Goal: Task Accomplishment & Management: Complete application form

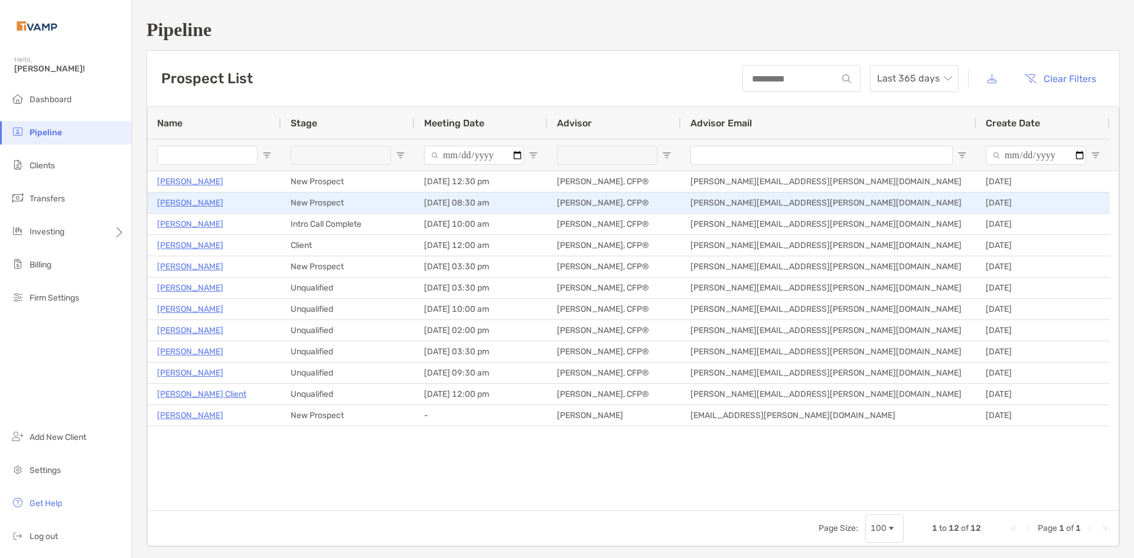
click at [198, 205] on p "[PERSON_NAME]" at bounding box center [190, 202] width 66 height 15
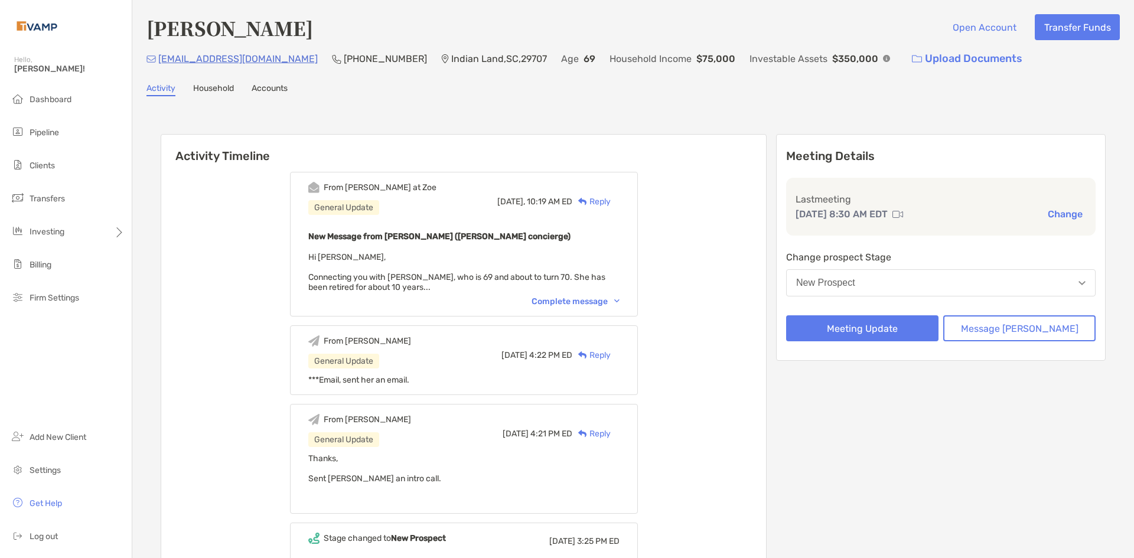
click at [855, 282] on div "New Prospect" at bounding box center [825, 282] width 59 height 11
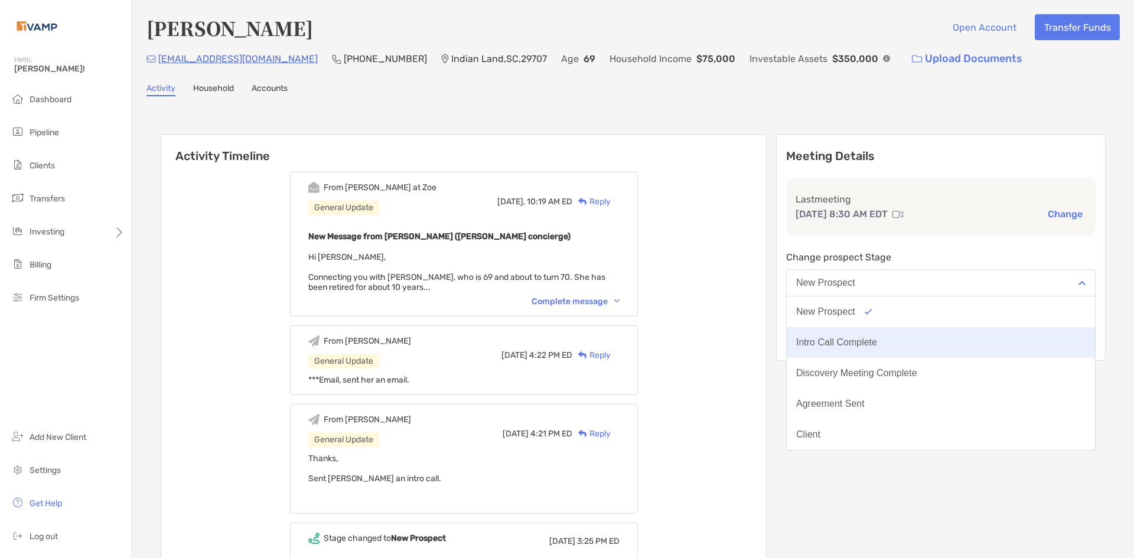
click at [877, 338] on div "Intro Call Complete" at bounding box center [836, 342] width 81 height 11
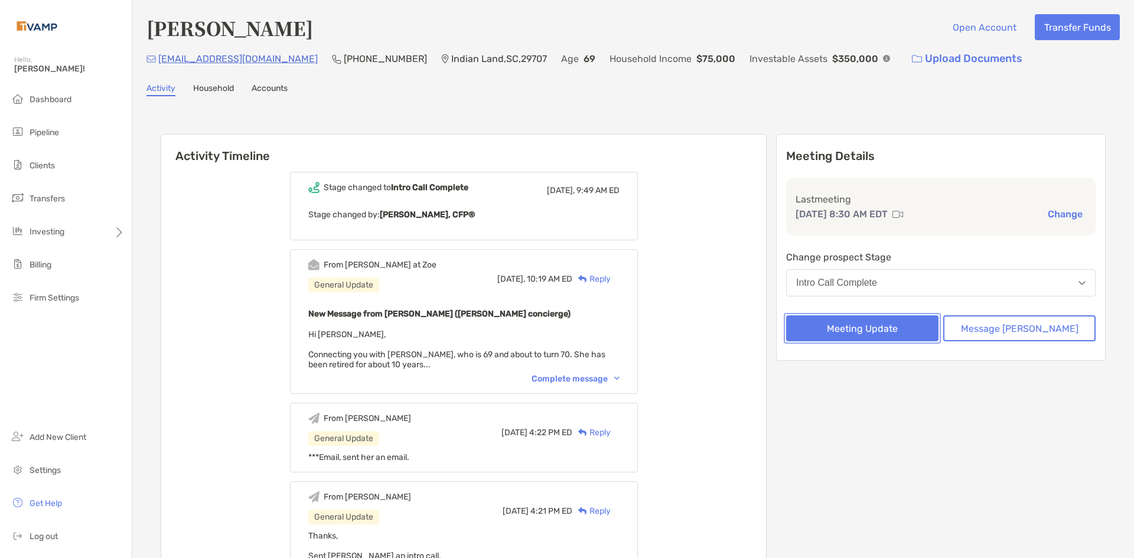
click at [919, 329] on button "Meeting Update" at bounding box center [862, 328] width 152 height 26
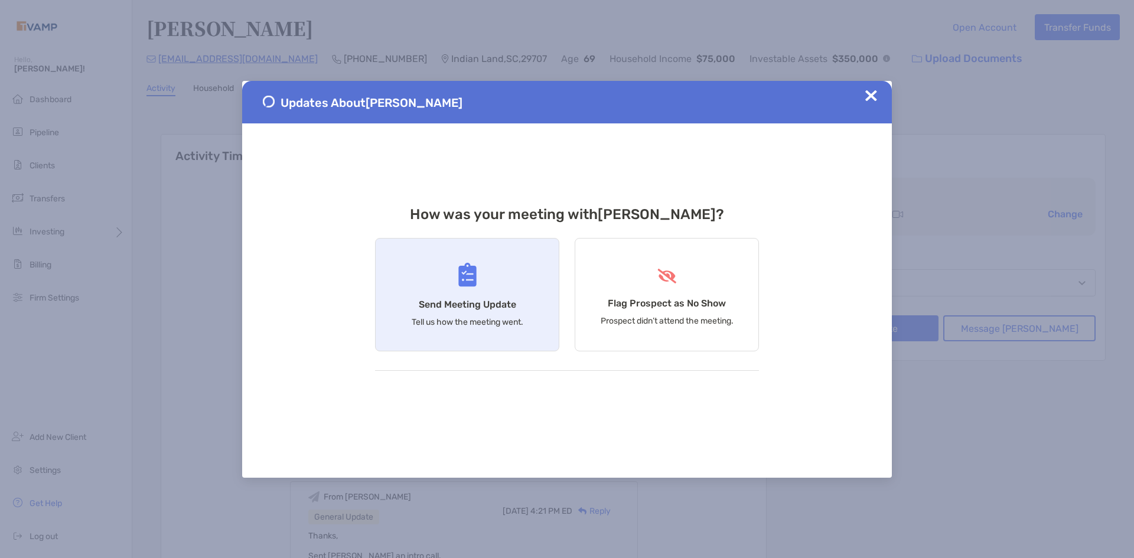
click at [433, 279] on div "Send Meeting Update Tell us how the meeting went." at bounding box center [467, 294] width 184 height 113
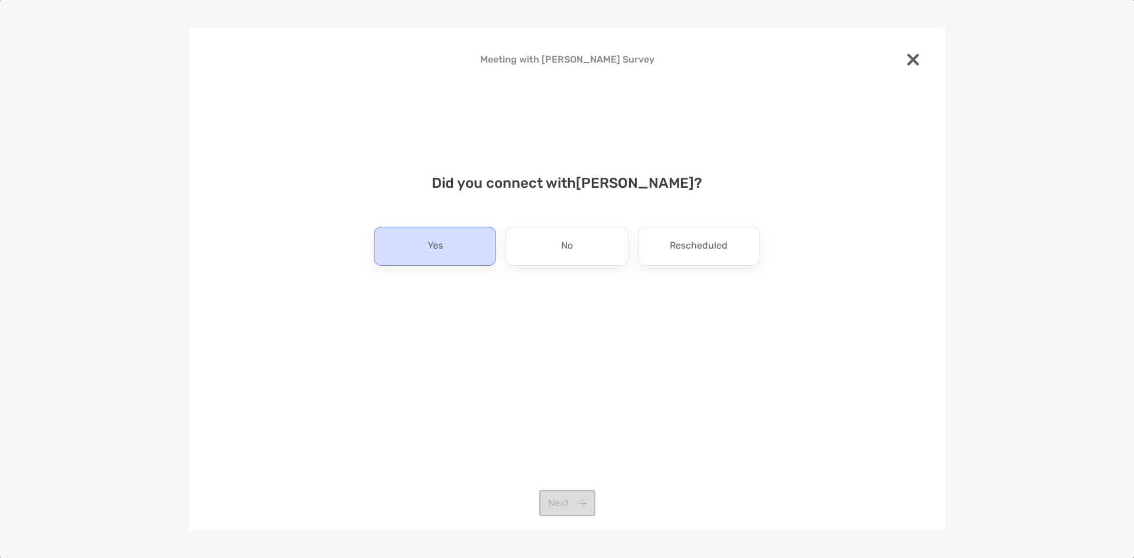
click at [470, 254] on div "Yes" at bounding box center [435, 246] width 122 height 39
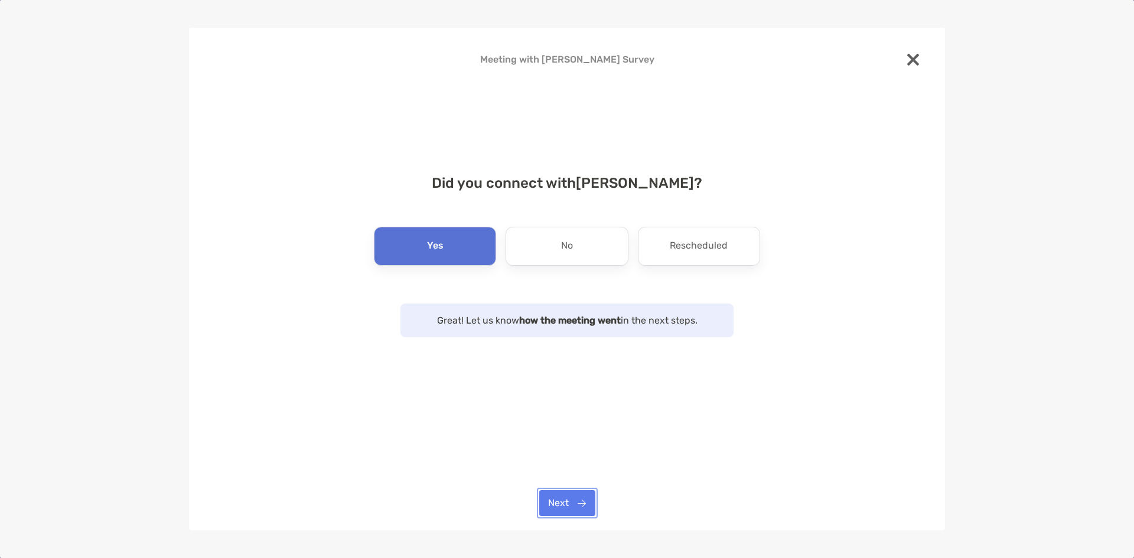
click at [574, 510] on button "Next" at bounding box center [567, 503] width 56 height 26
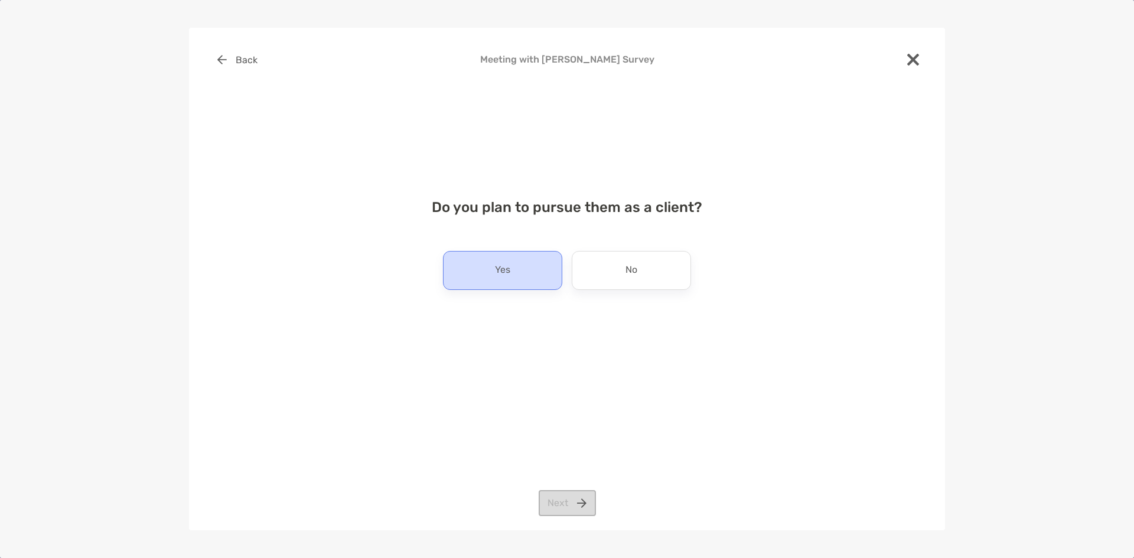
click at [540, 287] on div "Yes" at bounding box center [502, 270] width 119 height 39
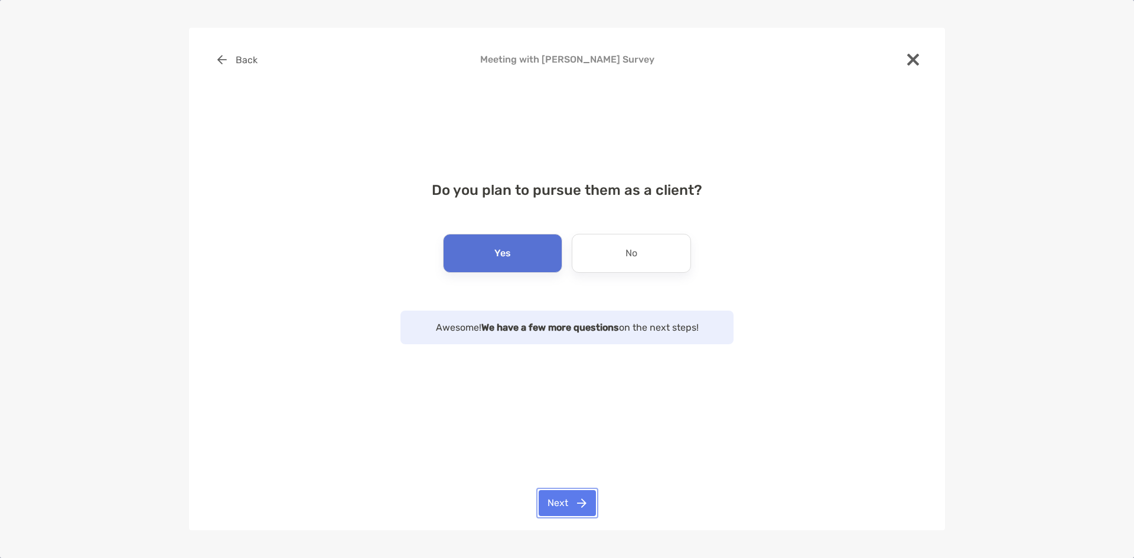
click at [554, 508] on button "Next" at bounding box center [566, 503] width 57 height 26
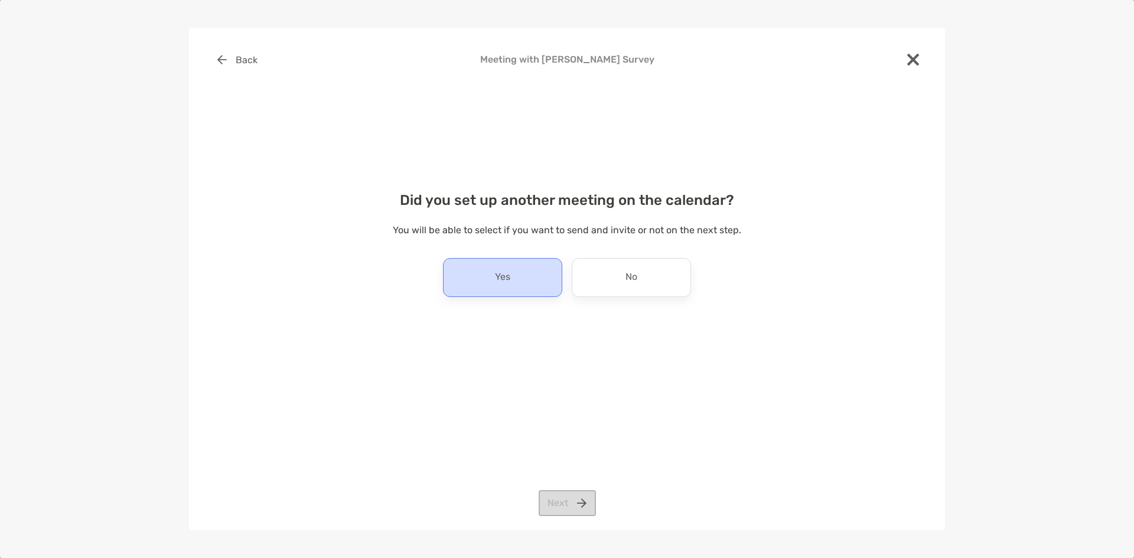
drag, startPoint x: 515, startPoint y: 279, endPoint x: 517, endPoint y: 286, distance: 6.9
click at [515, 280] on div "Yes" at bounding box center [502, 277] width 119 height 39
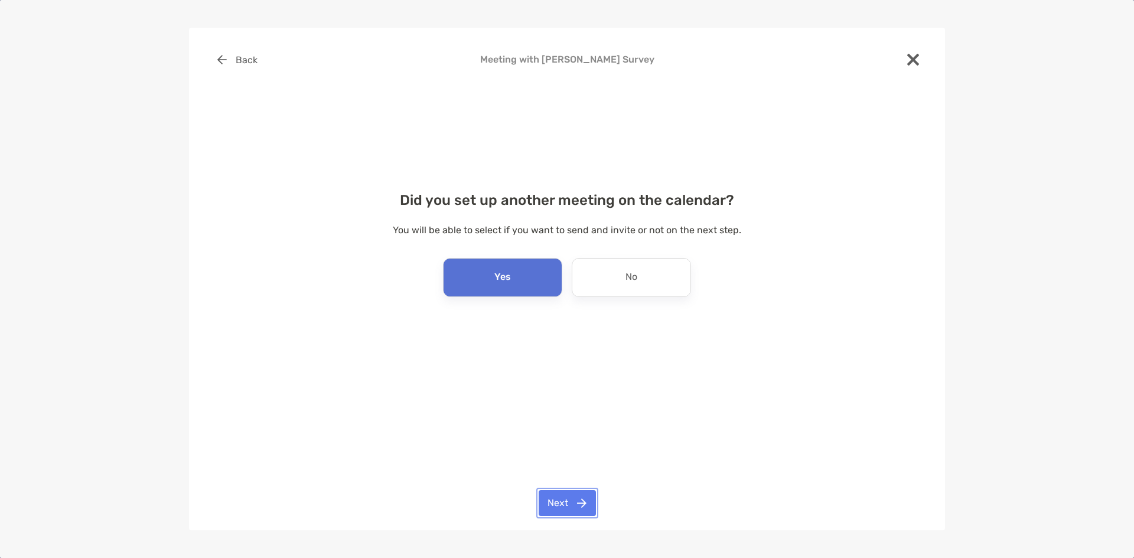
click at [563, 511] on button "Next" at bounding box center [566, 503] width 57 height 26
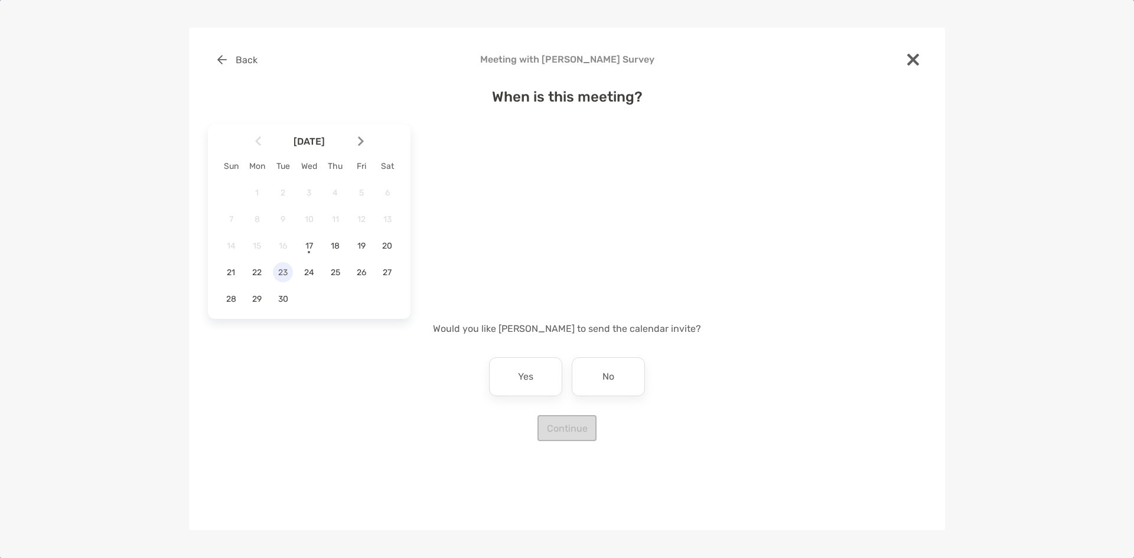
click at [279, 274] on span "23" at bounding box center [283, 272] width 20 height 10
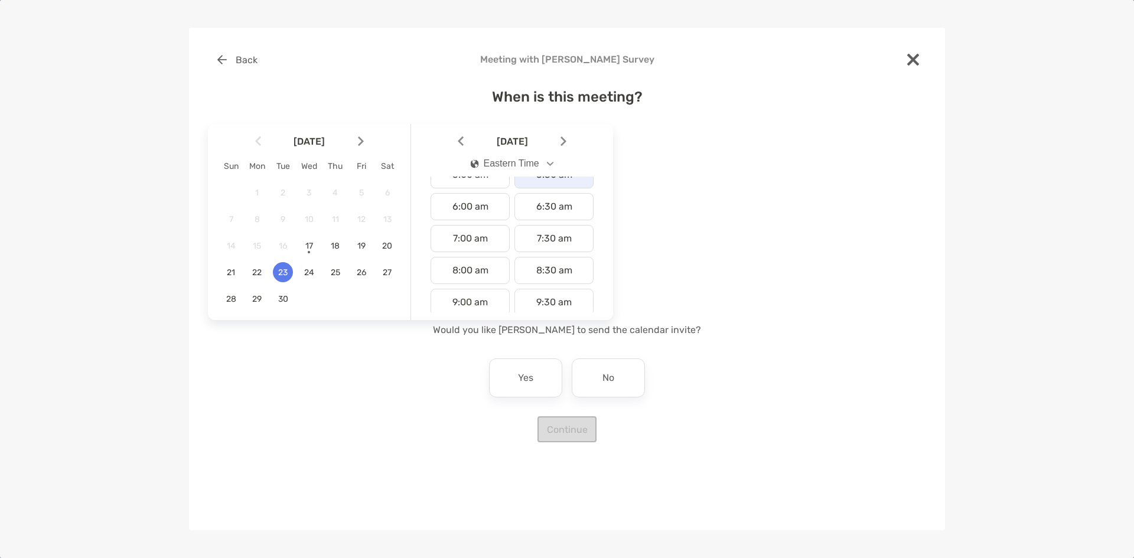
scroll to position [177, 0]
click at [560, 277] on div "8:30 am" at bounding box center [553, 267] width 79 height 27
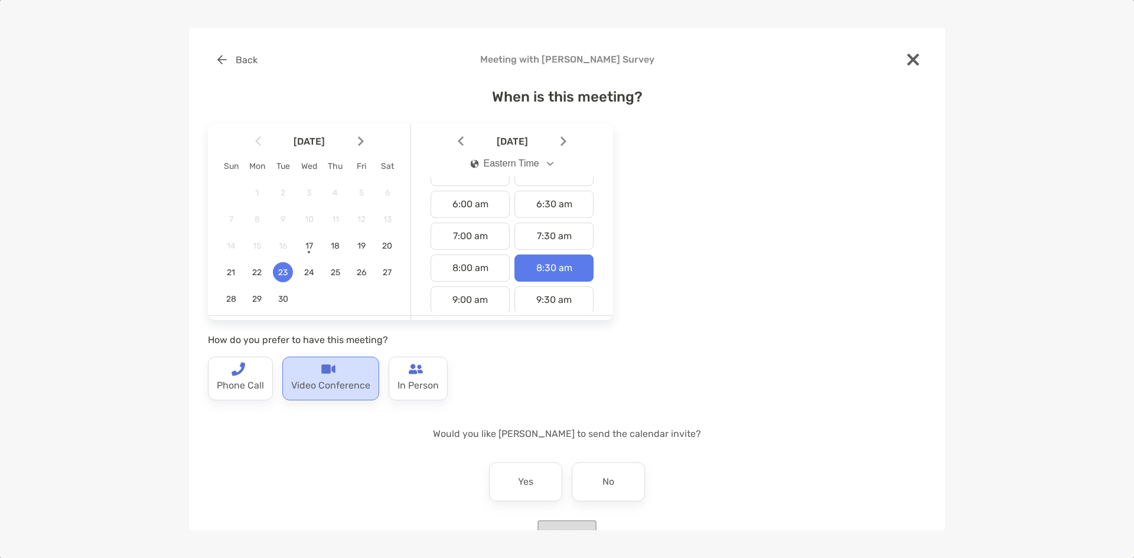
click at [318, 383] on p "Video Conference" at bounding box center [330, 385] width 79 height 19
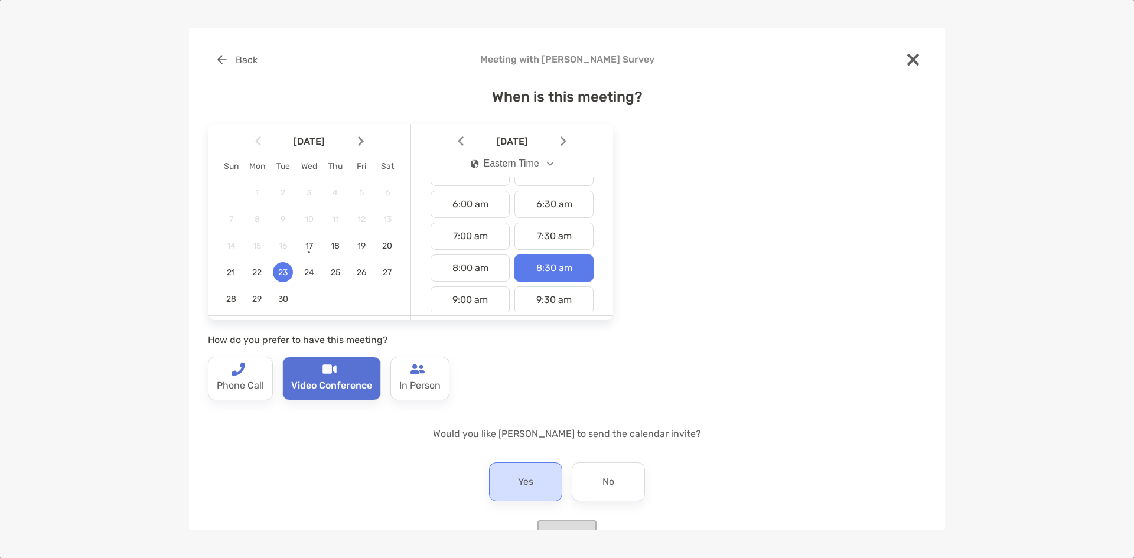
click at [524, 486] on p "Yes" at bounding box center [525, 481] width 15 height 19
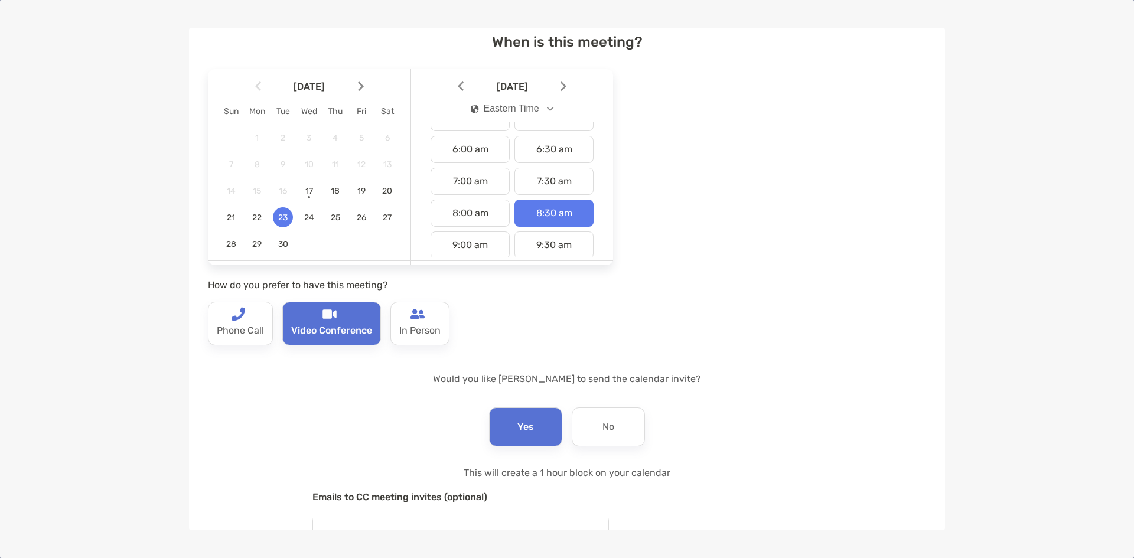
scroll to position [163, 0]
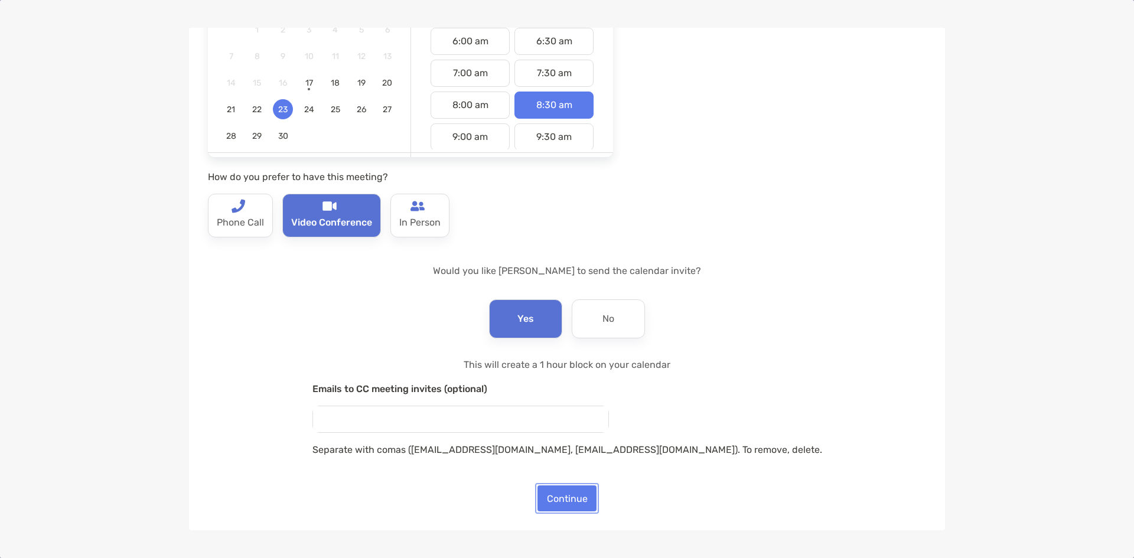
click at [550, 500] on button "Continue" at bounding box center [566, 498] width 59 height 26
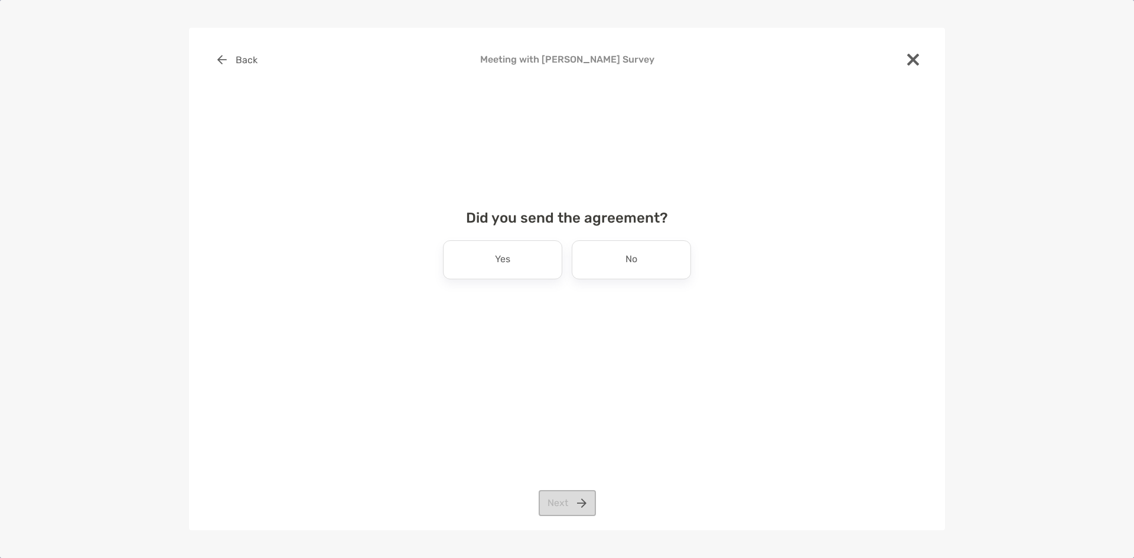
scroll to position [0, 0]
click at [605, 266] on div "No" at bounding box center [630, 259] width 119 height 39
click at [573, 488] on div "Back Meeting with Michelle Houston Survey Did you send the agreement? Yes No Ne…" at bounding box center [567, 279] width 756 height 502
click at [566, 504] on button "Next" at bounding box center [566, 503] width 57 height 26
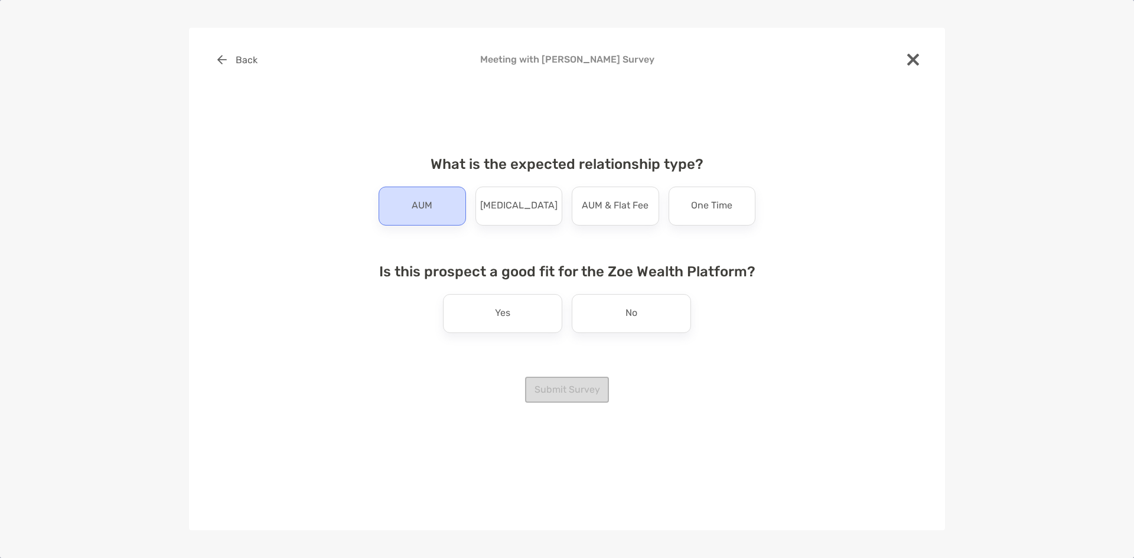
click at [451, 204] on div "AUM" at bounding box center [421, 206] width 87 height 39
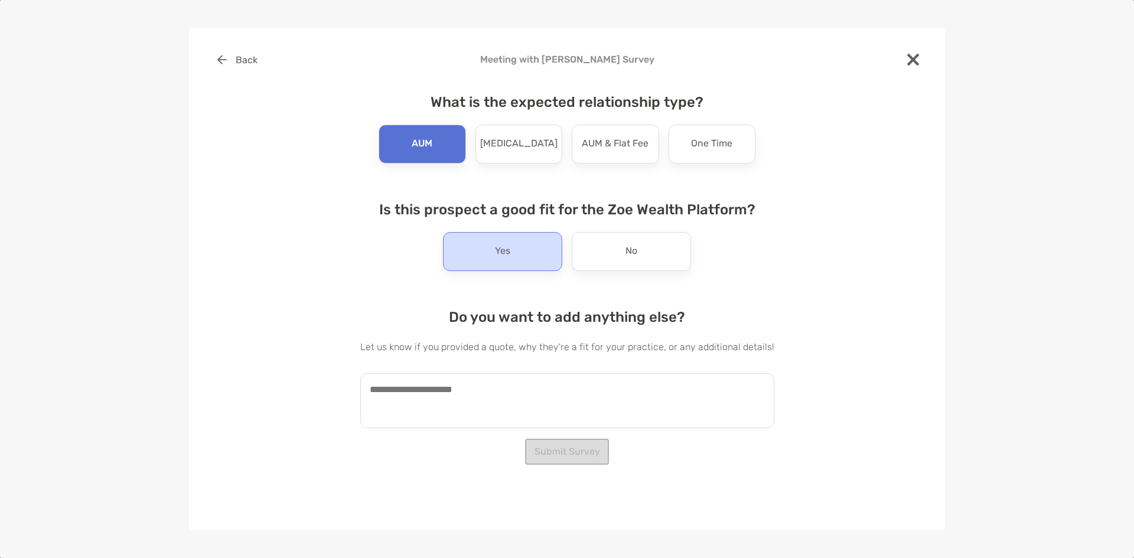
click at [519, 259] on div "Yes" at bounding box center [502, 251] width 119 height 39
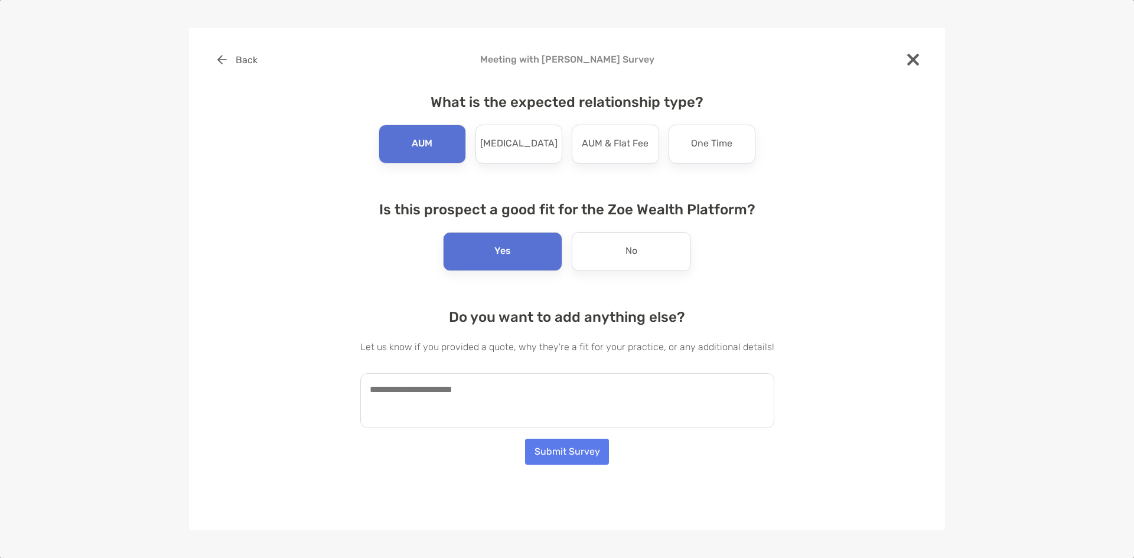
click at [513, 399] on textarea at bounding box center [567, 400] width 414 height 55
type textarea "*"
type textarea "**********"
click at [603, 449] on button "Submit Survey" at bounding box center [567, 452] width 84 height 26
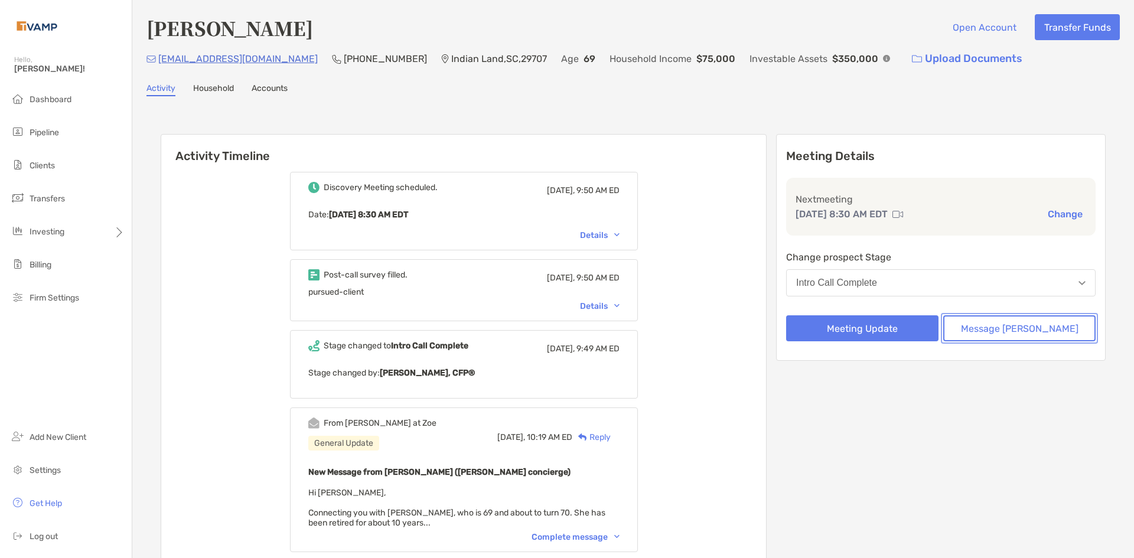
click at [1011, 332] on button "Message Zoe" at bounding box center [1019, 328] width 152 height 26
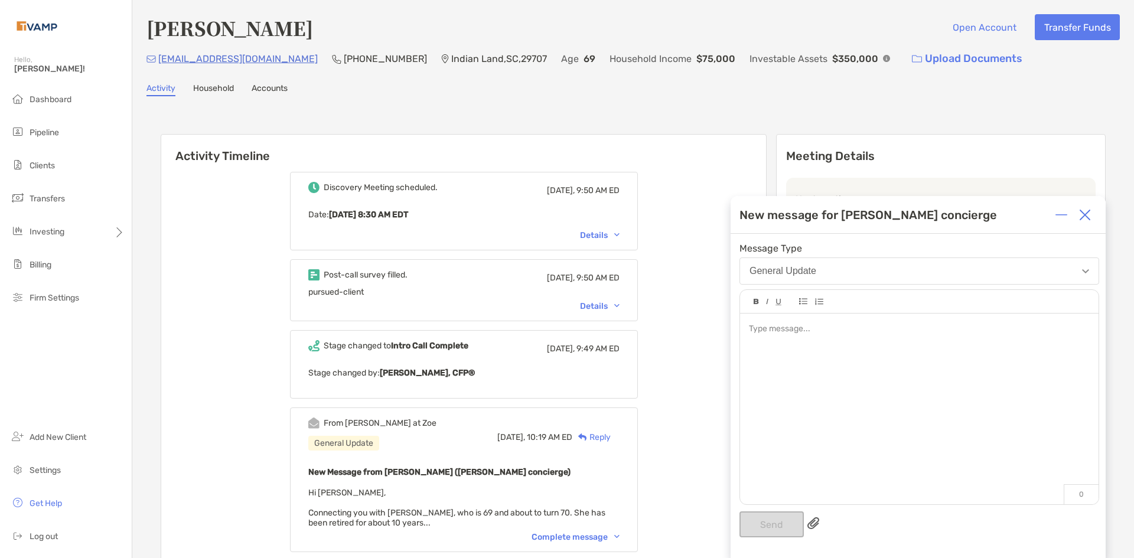
click at [815, 331] on div at bounding box center [919, 329] width 340 height 12
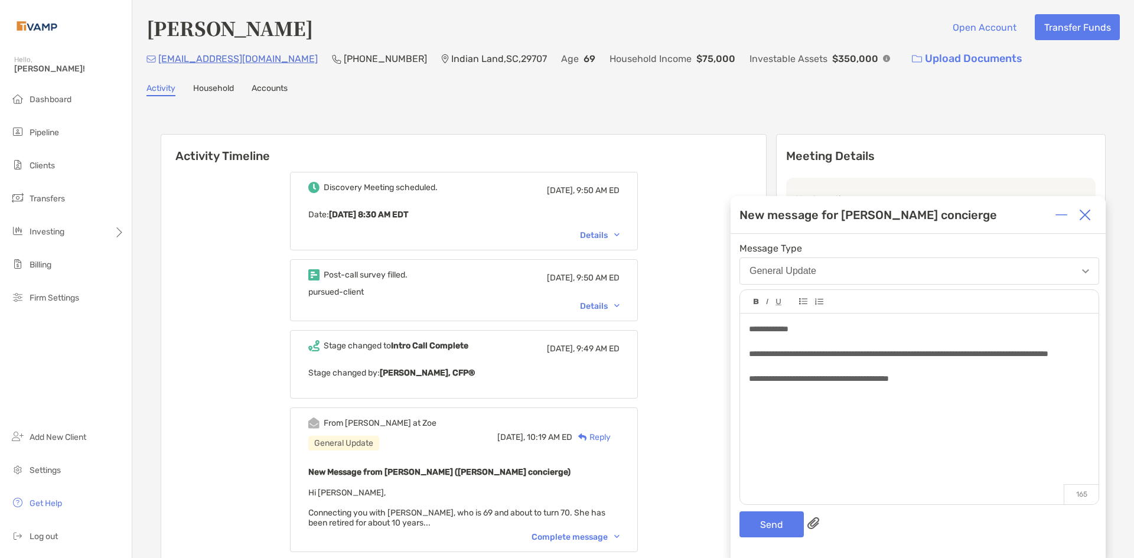
click at [884, 354] on span "**********" at bounding box center [898, 354] width 299 height 8
click at [780, 525] on button "Send" at bounding box center [771, 524] width 64 height 26
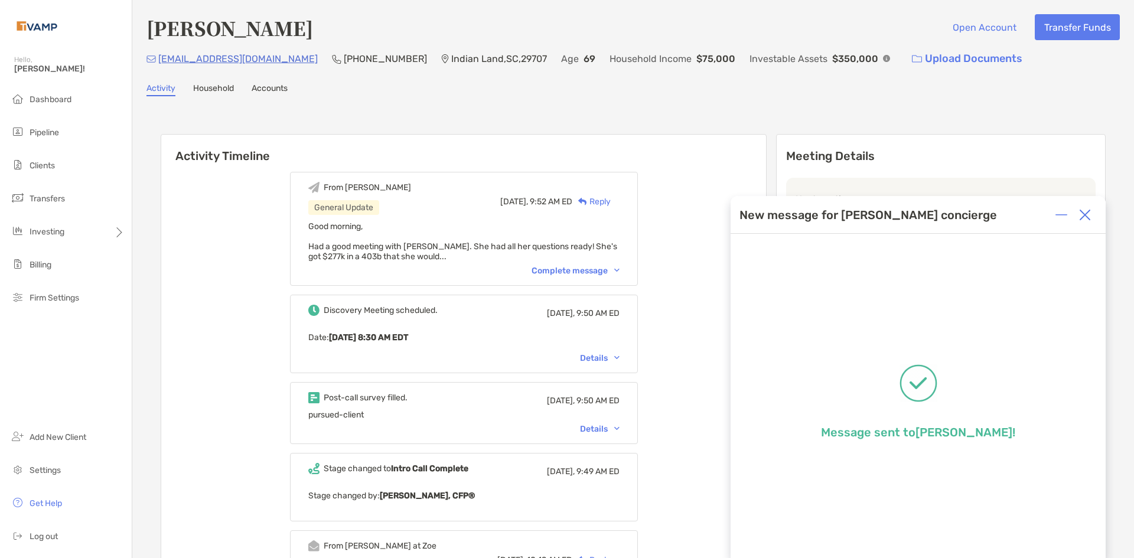
click at [1086, 215] on img at bounding box center [1085, 215] width 12 height 12
